Goal: Task Accomplishment & Management: Use online tool/utility

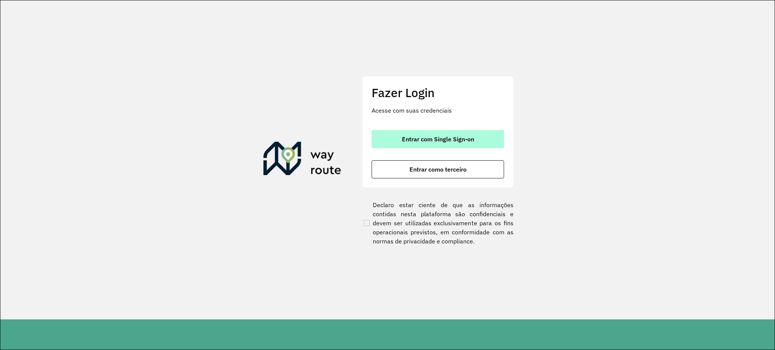
click at [423, 142] on span "Entrar com Single Sign-on" at bounding box center [438, 139] width 72 height 6
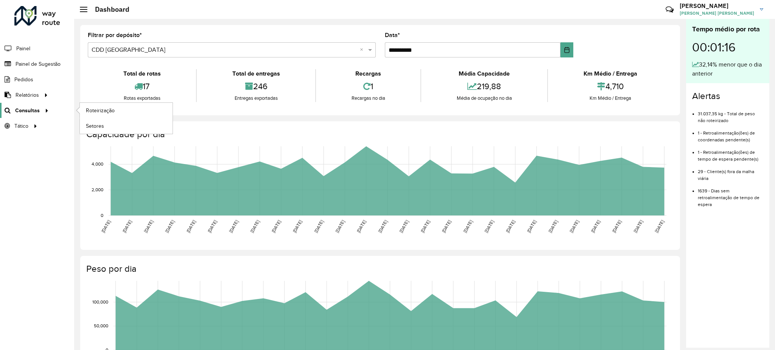
click at [45, 109] on icon at bounding box center [45, 109] width 6 height 11
click at [100, 108] on span "Roteirização" at bounding box center [101, 111] width 31 height 8
click at [100, 112] on span "Roteirização" at bounding box center [101, 111] width 31 height 8
click at [765, 7] on link "Carlos Carlos Pereira de Lima" at bounding box center [724, 10] width 89 height 20
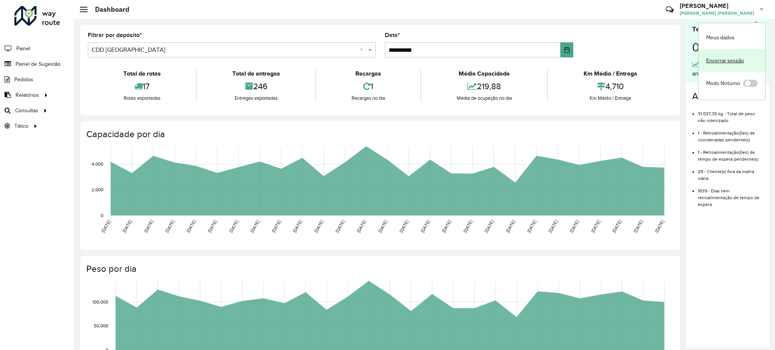
click at [724, 59] on link "Encerrar sessão" at bounding box center [732, 60] width 67 height 23
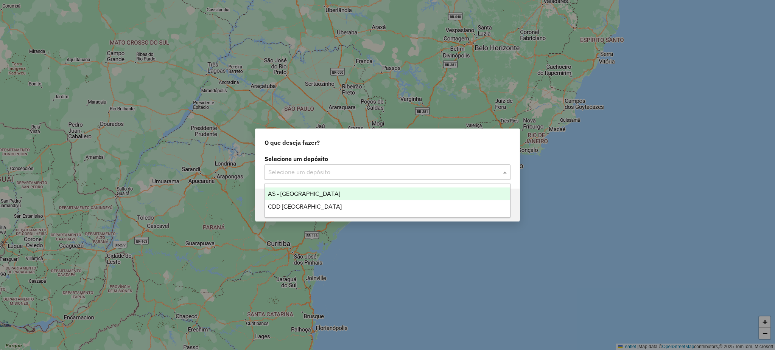
click at [423, 173] on input "text" at bounding box center [379, 172] width 223 height 9
click at [358, 207] on div "CDD [GEOGRAPHIC_DATA]" at bounding box center [387, 207] width 245 height 13
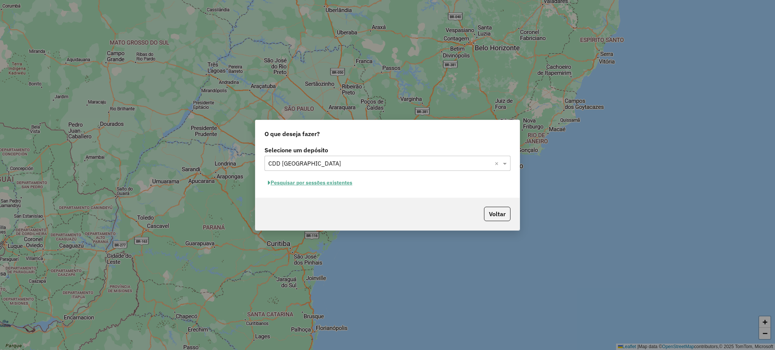
click at [349, 181] on button "Pesquisar por sessões existentes" at bounding box center [310, 183] width 91 height 12
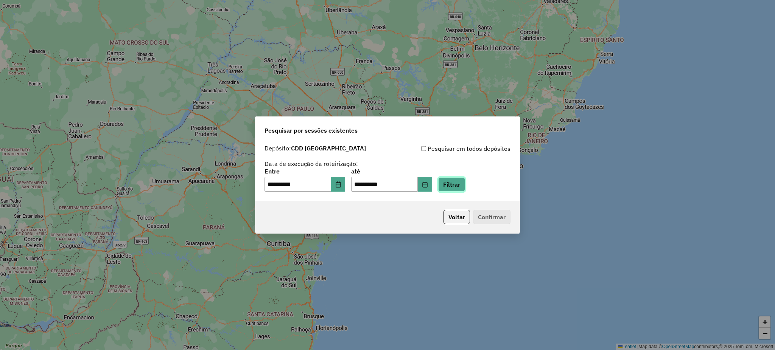
click at [462, 188] on button "Filtrar" at bounding box center [451, 185] width 27 height 14
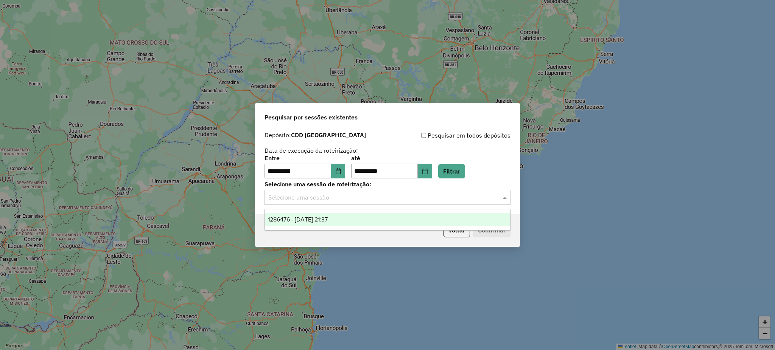
click at [442, 198] on input "text" at bounding box center [379, 197] width 223 height 9
click at [364, 223] on div "1286476 - 01/10/2025 21:37" at bounding box center [387, 219] width 245 height 13
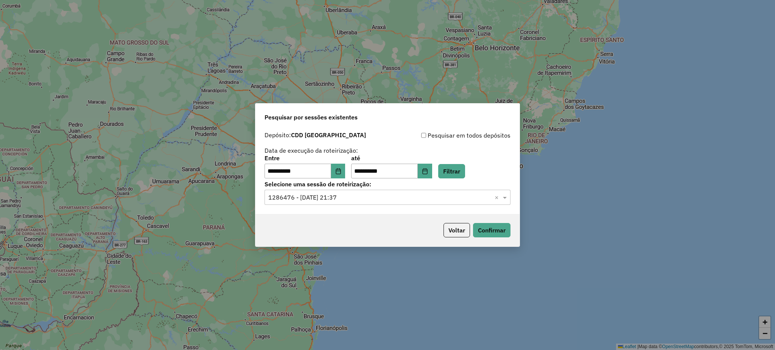
drag, startPoint x: 663, startPoint y: 154, endPoint x: 641, endPoint y: 151, distance: 22.5
click at [663, 154] on div "**********" at bounding box center [387, 175] width 775 height 350
click at [467, 232] on button "Voltar" at bounding box center [457, 230] width 26 height 14
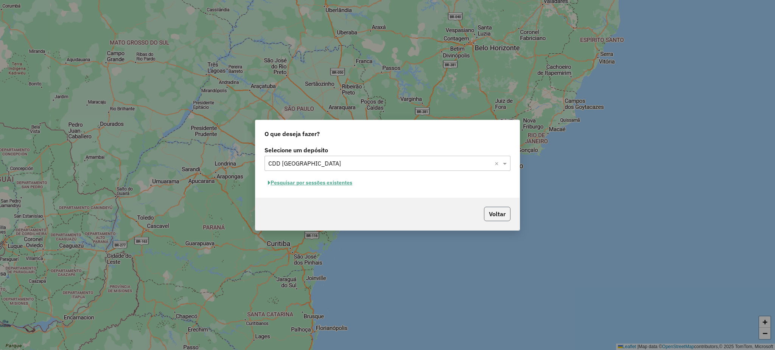
click at [488, 211] on button "Voltar" at bounding box center [497, 214] width 26 height 14
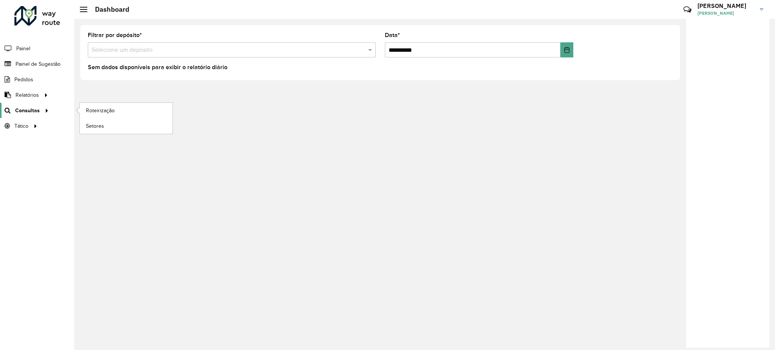
click at [40, 112] on div at bounding box center [45, 111] width 11 height 8
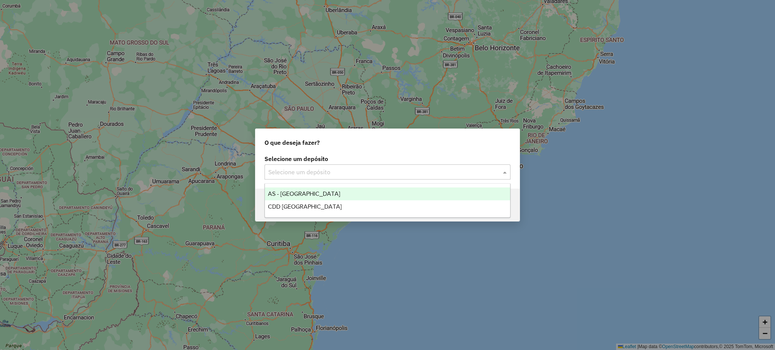
click at [360, 172] on input "text" at bounding box center [379, 172] width 223 height 9
click at [317, 209] on span "CDD [GEOGRAPHIC_DATA]" at bounding box center [305, 207] width 74 height 6
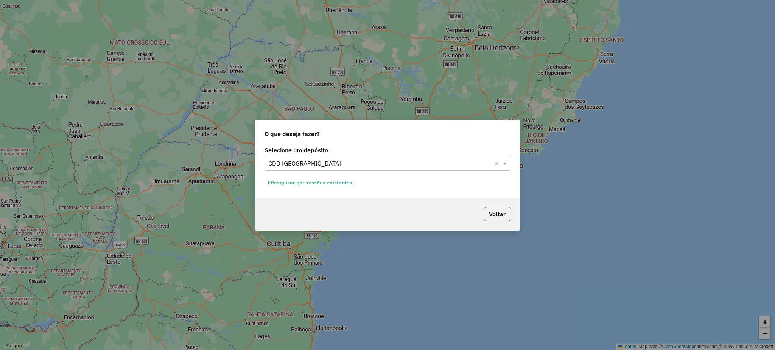
click at [312, 182] on button "Pesquisar por sessões existentes" at bounding box center [310, 183] width 91 height 12
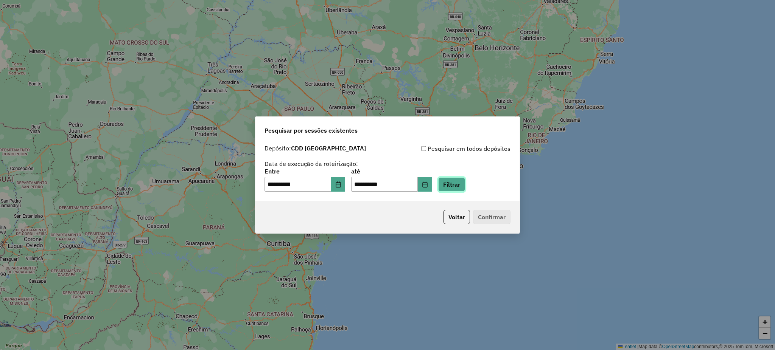
click at [465, 186] on button "Filtrar" at bounding box center [451, 185] width 27 height 14
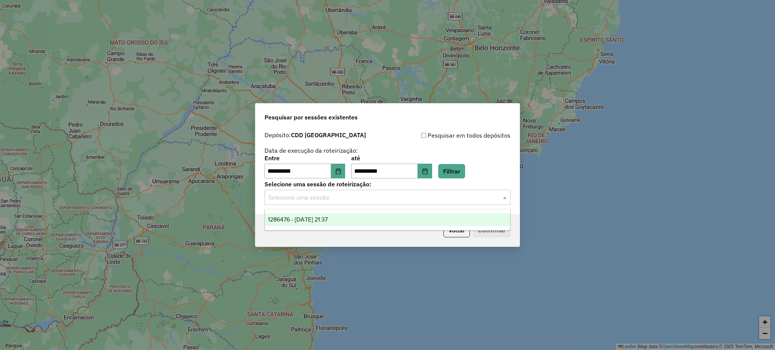
click at [386, 198] on input "text" at bounding box center [379, 197] width 223 height 9
click at [328, 220] on span "1286476 - 01/10/2025 21:37" at bounding box center [298, 219] width 60 height 6
click at [364, 200] on input "text" at bounding box center [379, 197] width 223 height 9
click at [431, 221] on div "1286476 - 01/10/2025 21:37" at bounding box center [387, 219] width 245 height 13
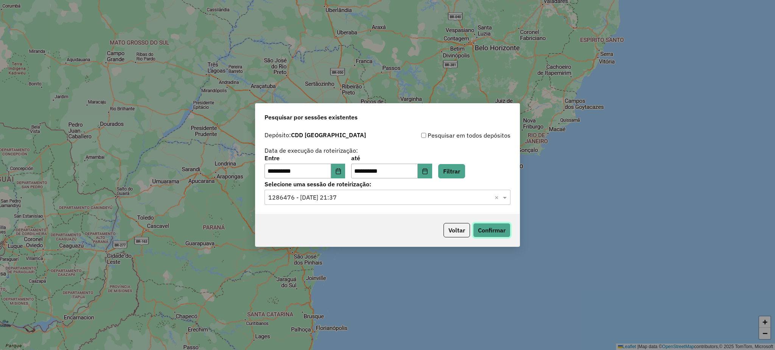
click at [487, 235] on button "Confirmar" at bounding box center [491, 230] width 37 height 14
click at [468, 228] on button "Voltar" at bounding box center [457, 230] width 26 height 14
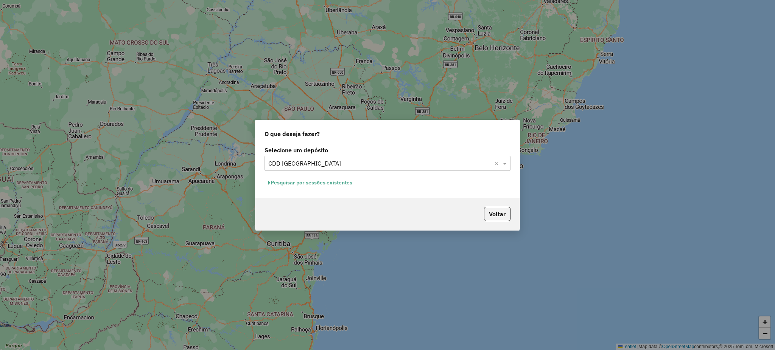
click at [341, 184] on button "Pesquisar por sessões existentes" at bounding box center [310, 183] width 91 height 12
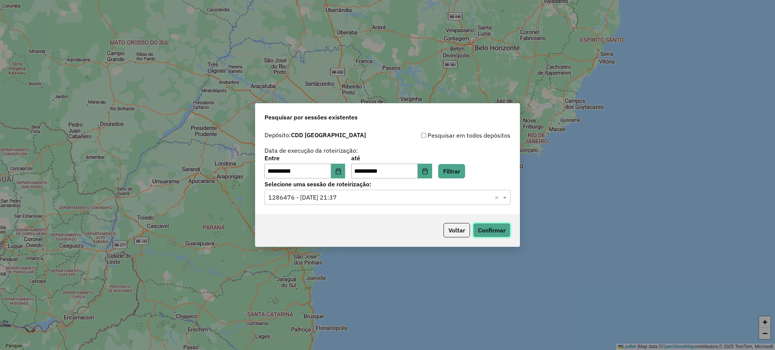
click at [485, 235] on button "Confirmar" at bounding box center [491, 230] width 37 height 14
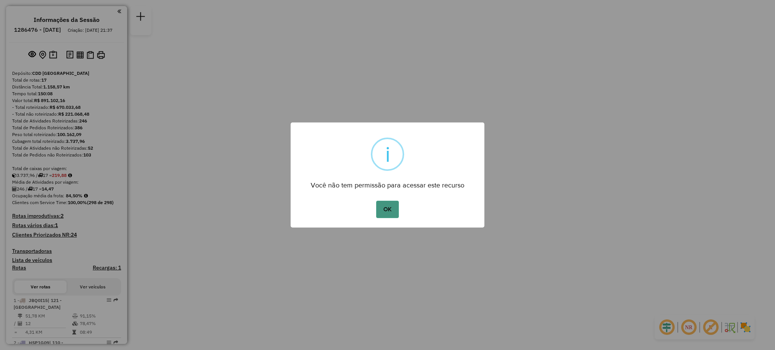
click at [391, 210] on button "OK" at bounding box center [387, 209] width 22 height 17
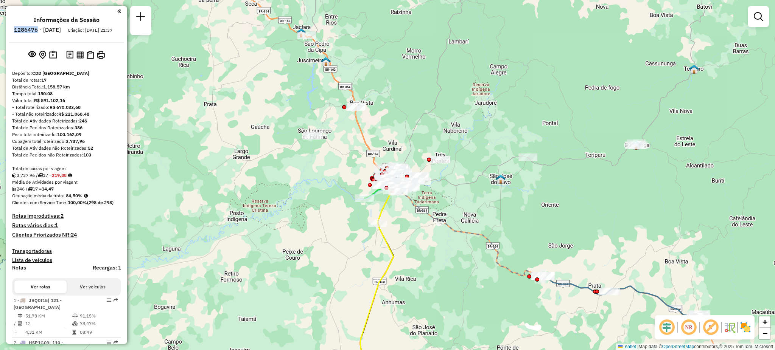
drag, startPoint x: 35, startPoint y: 28, endPoint x: 68, endPoint y: 24, distance: 33.1
click at [58, 28] on li "1286476 - [DATE]" at bounding box center [37, 31] width 51 height 10
copy h6 "1286476"
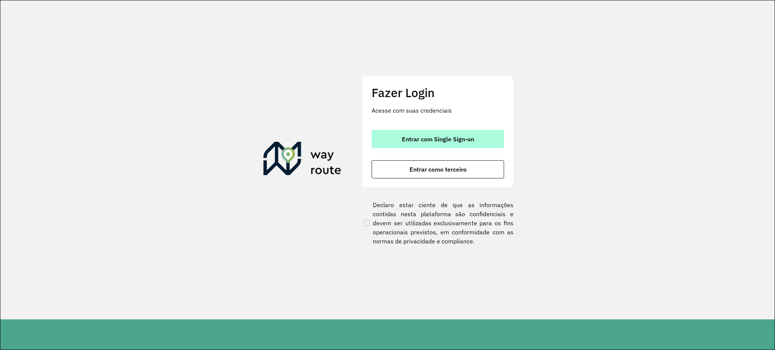
click at [436, 145] on button "Entrar com Single Sign-on" at bounding box center [438, 139] width 132 height 18
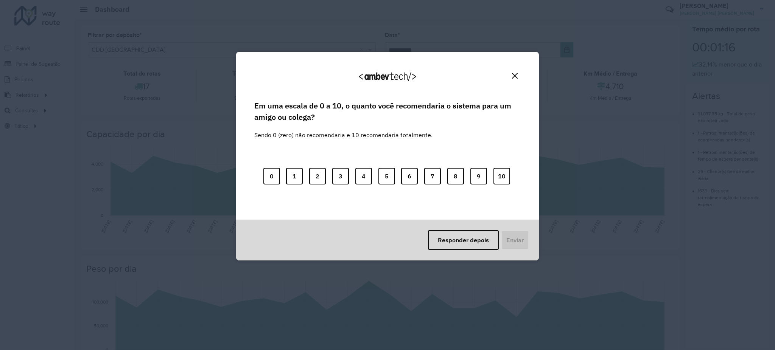
click at [516, 79] on button "Close" at bounding box center [515, 76] width 12 height 12
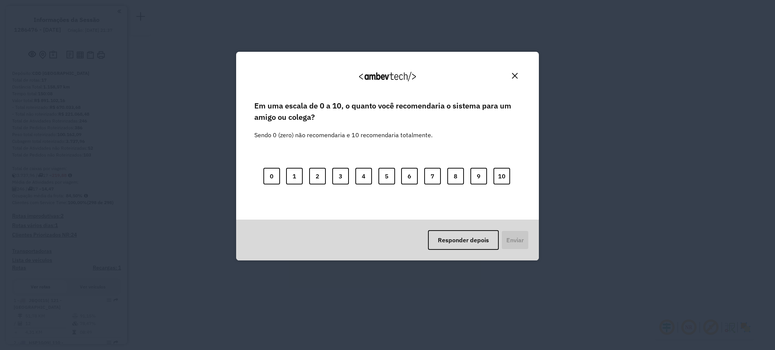
click at [516, 73] on img "Close" at bounding box center [515, 76] width 6 height 6
